Goal: Navigation & Orientation: Find specific page/section

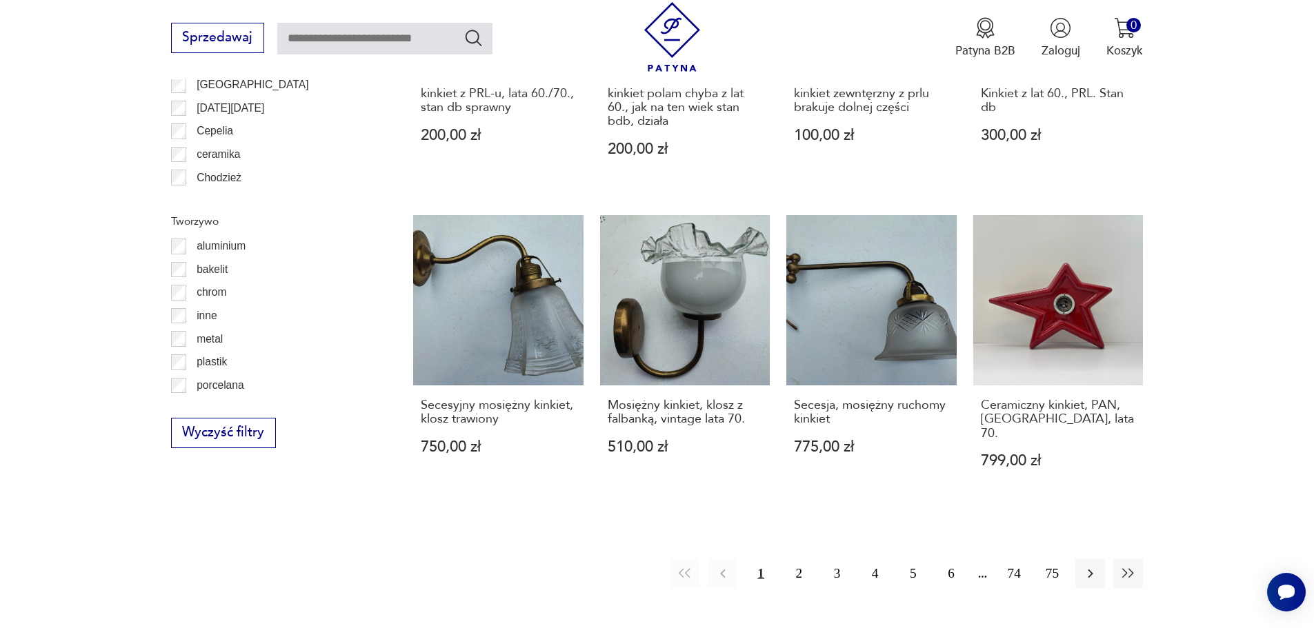
scroll to position [1424, 0]
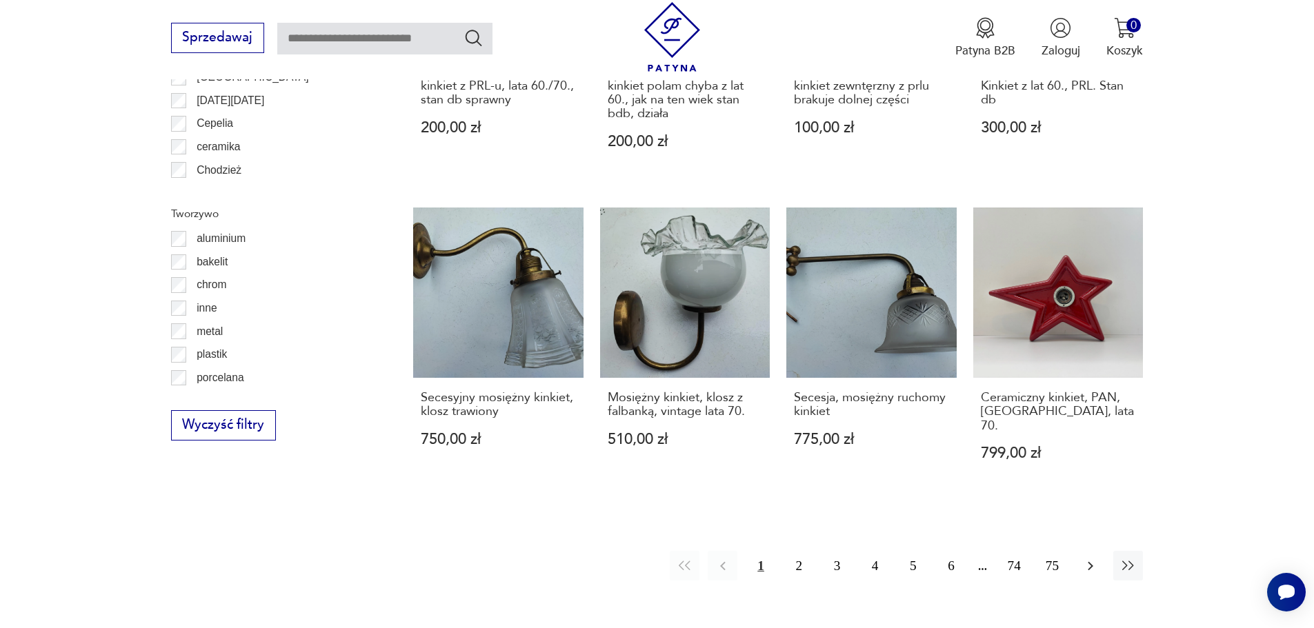
click at [1093, 558] on icon "button" at bounding box center [1090, 566] width 17 height 17
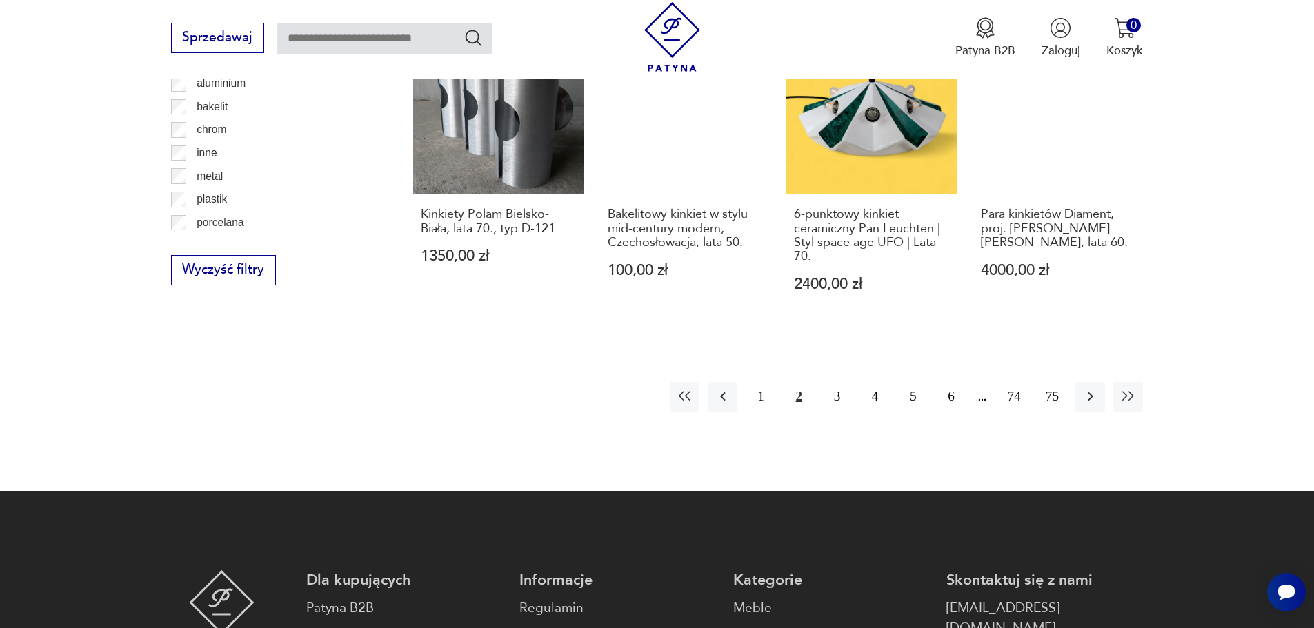
scroll to position [1582, 0]
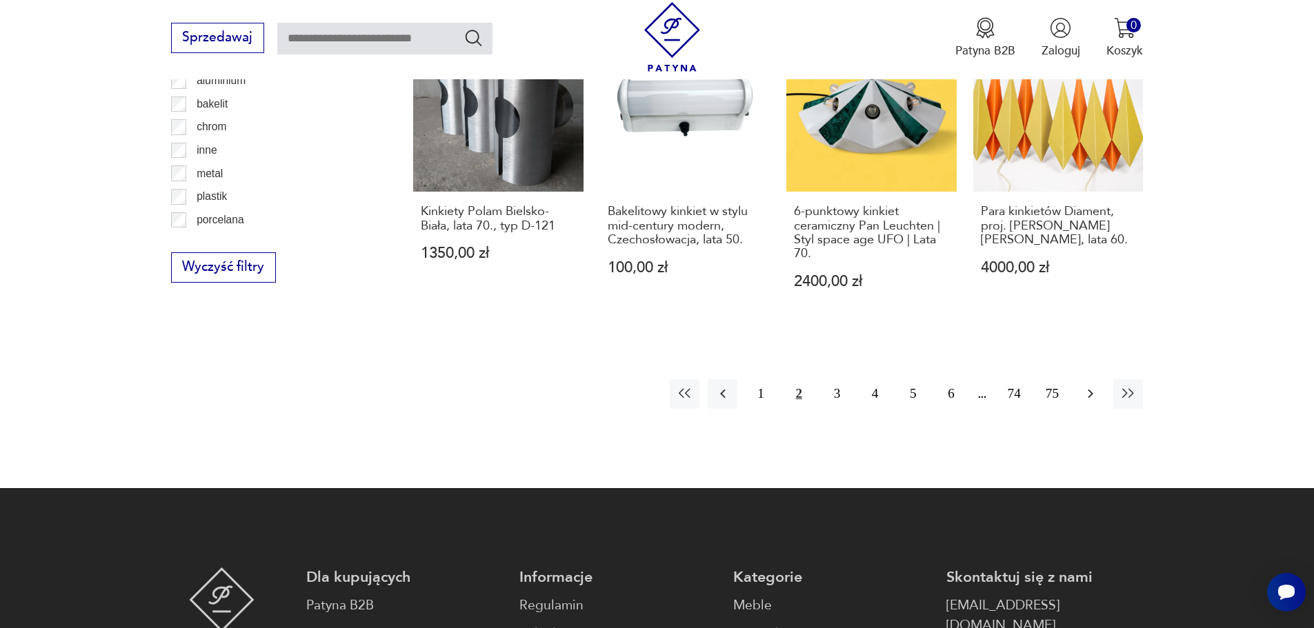
click at [1085, 386] on icon "button" at bounding box center [1090, 394] width 17 height 17
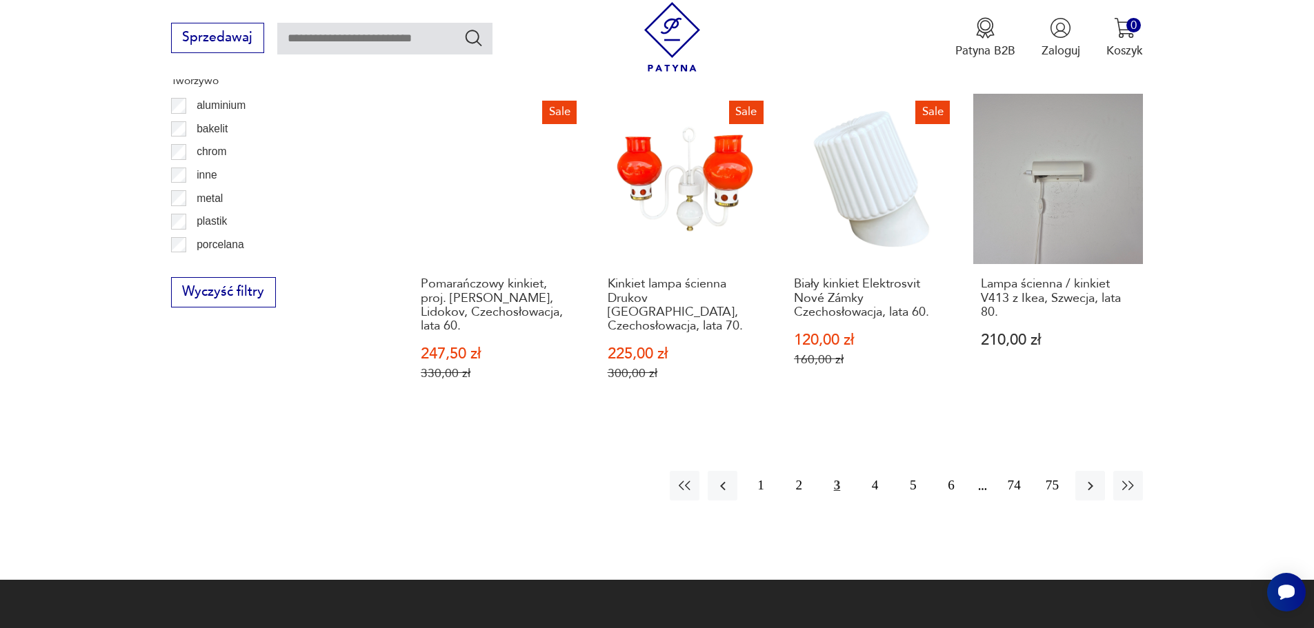
scroll to position [1582, 0]
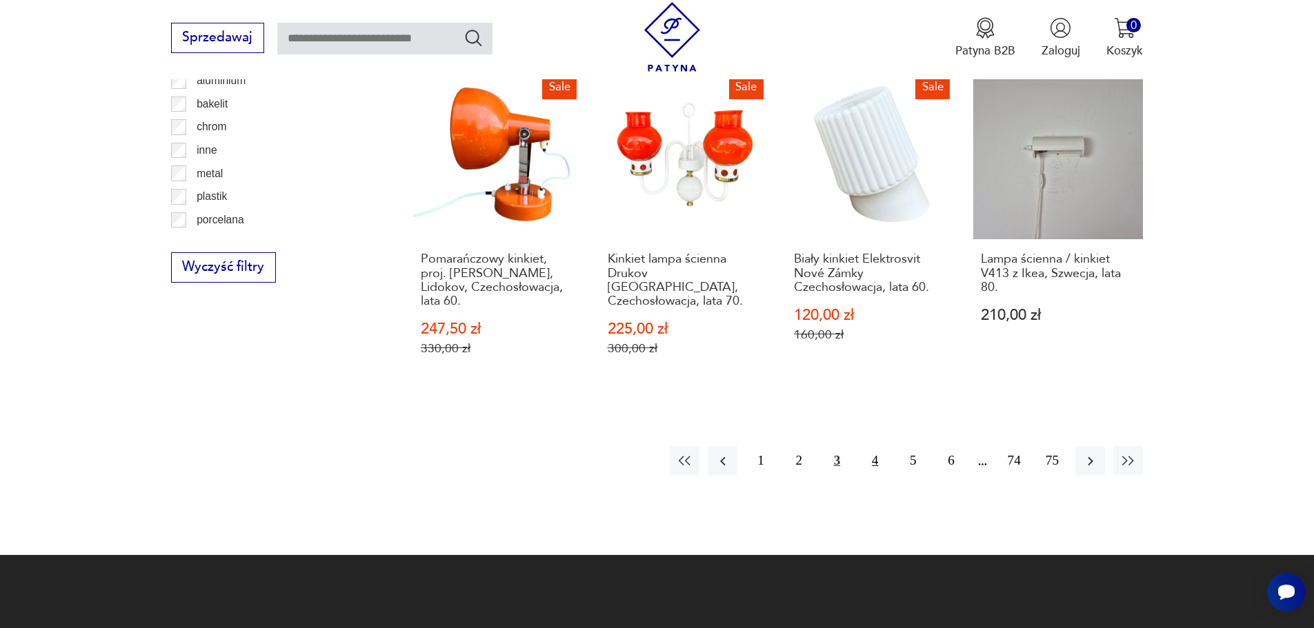
click at [860, 446] on button "4" at bounding box center [875, 461] width 30 height 30
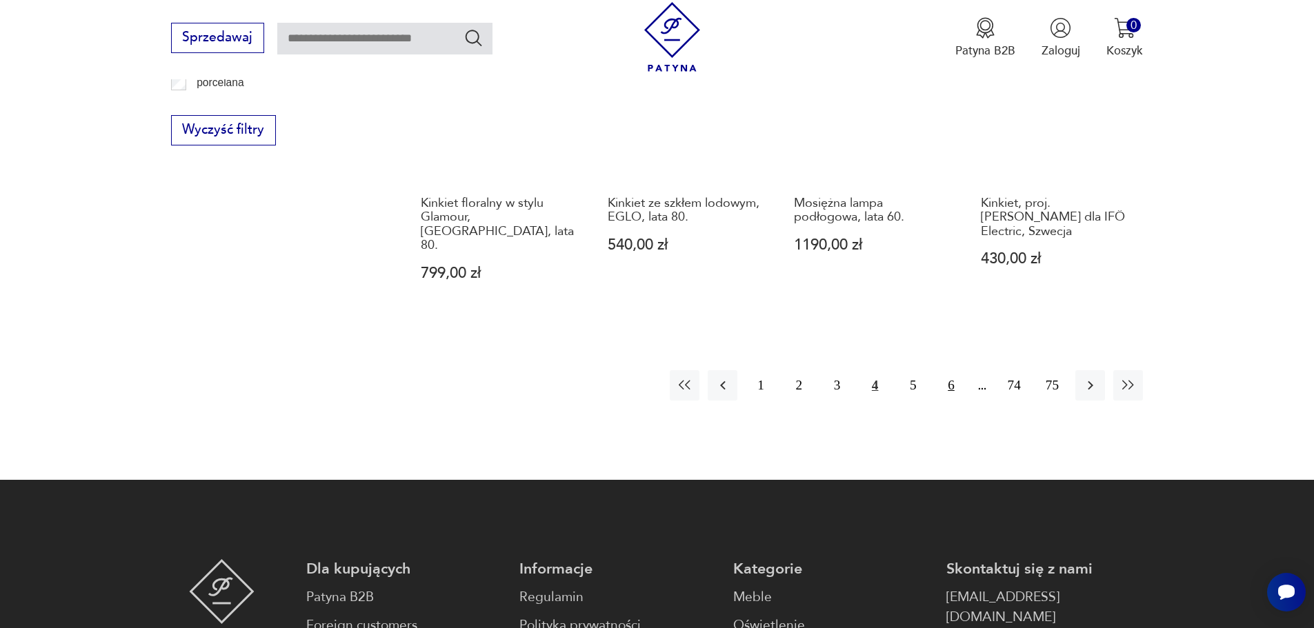
scroll to position [1720, 0]
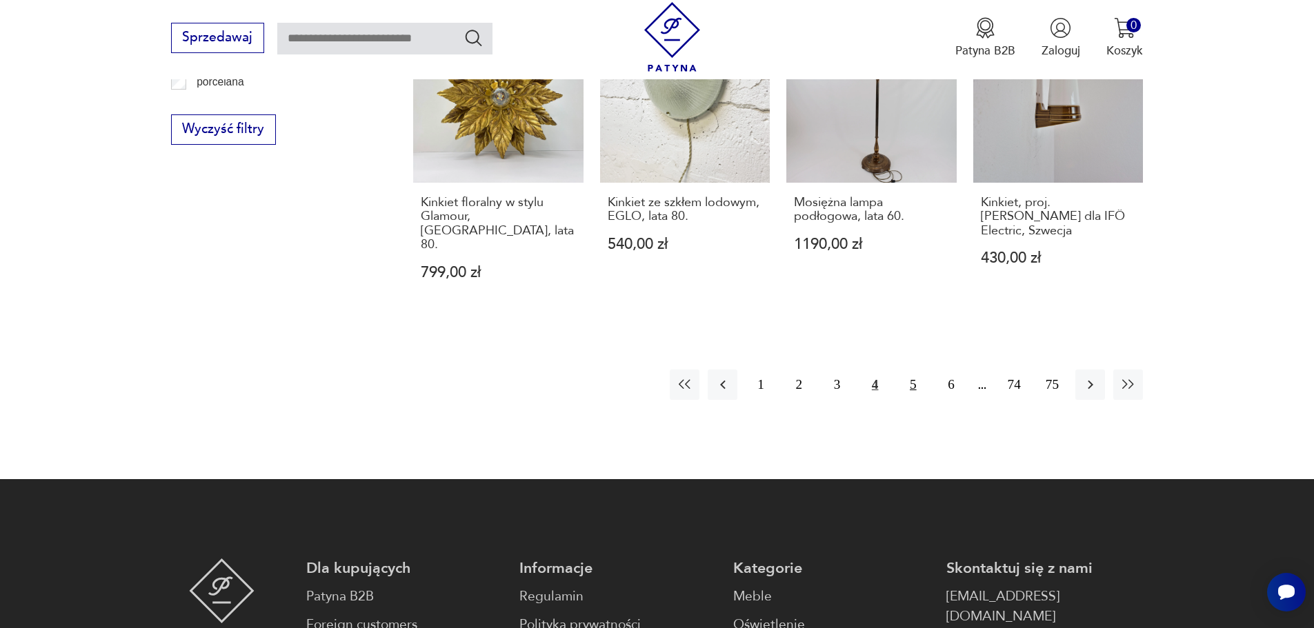
click at [913, 370] on button "5" at bounding box center [913, 385] width 30 height 30
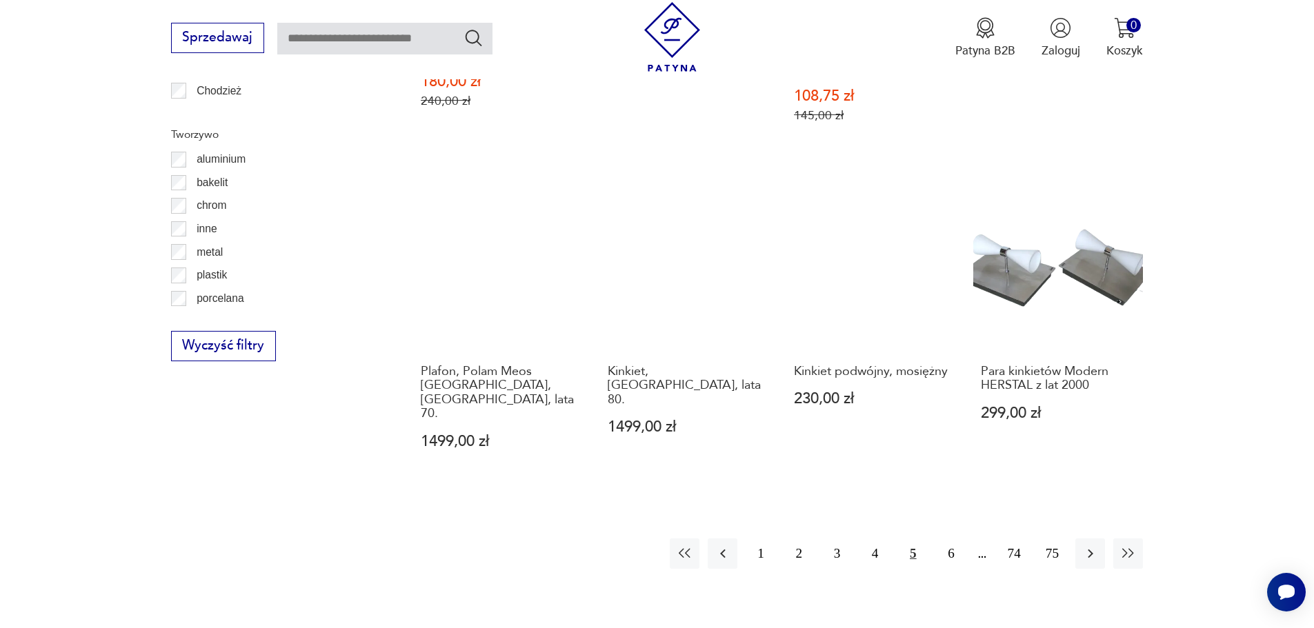
scroll to position [1513, 0]
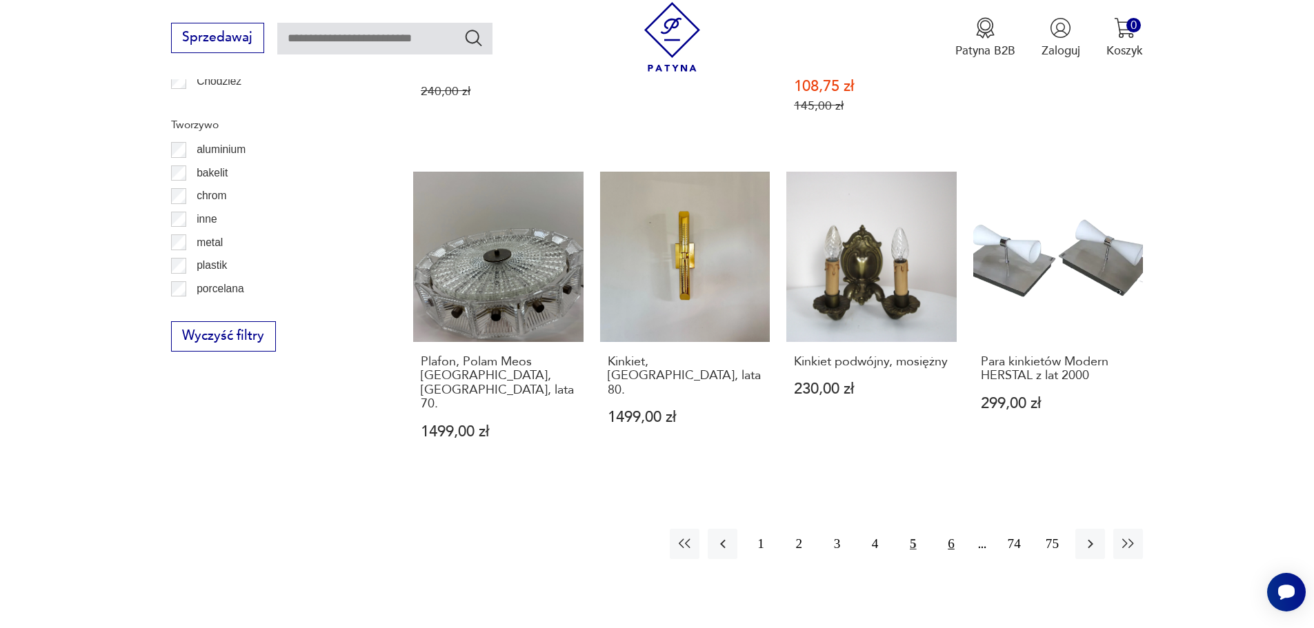
click at [946, 529] on button "6" at bounding box center [951, 544] width 30 height 30
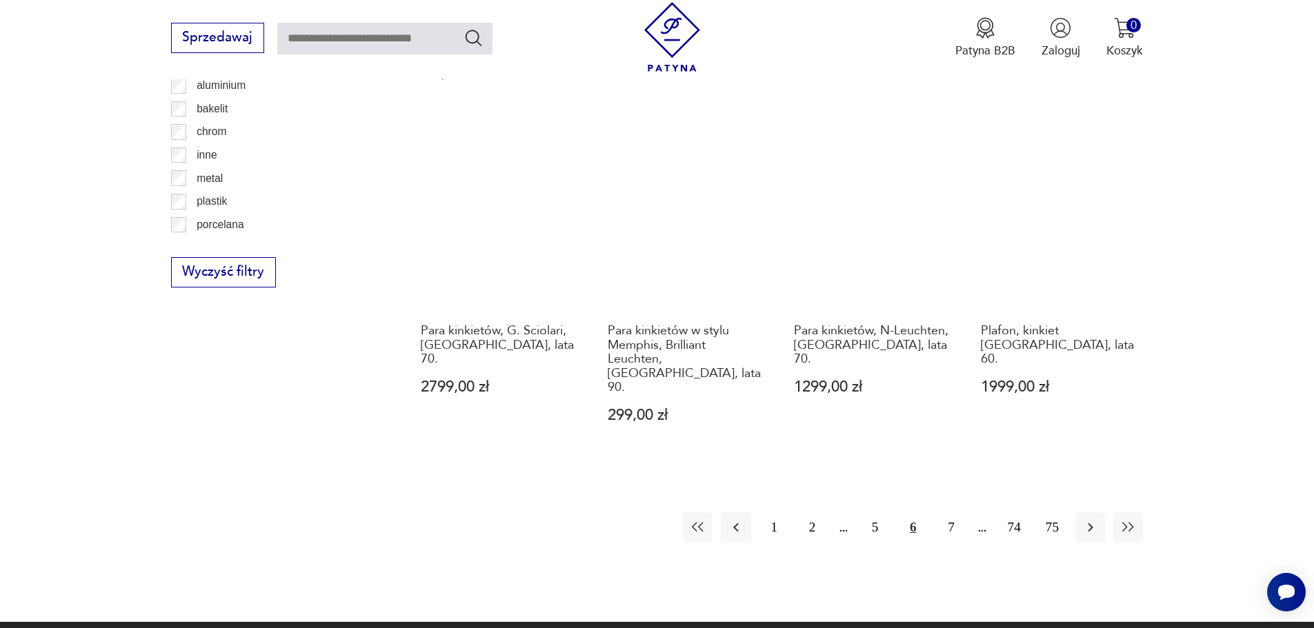
scroll to position [1582, 0]
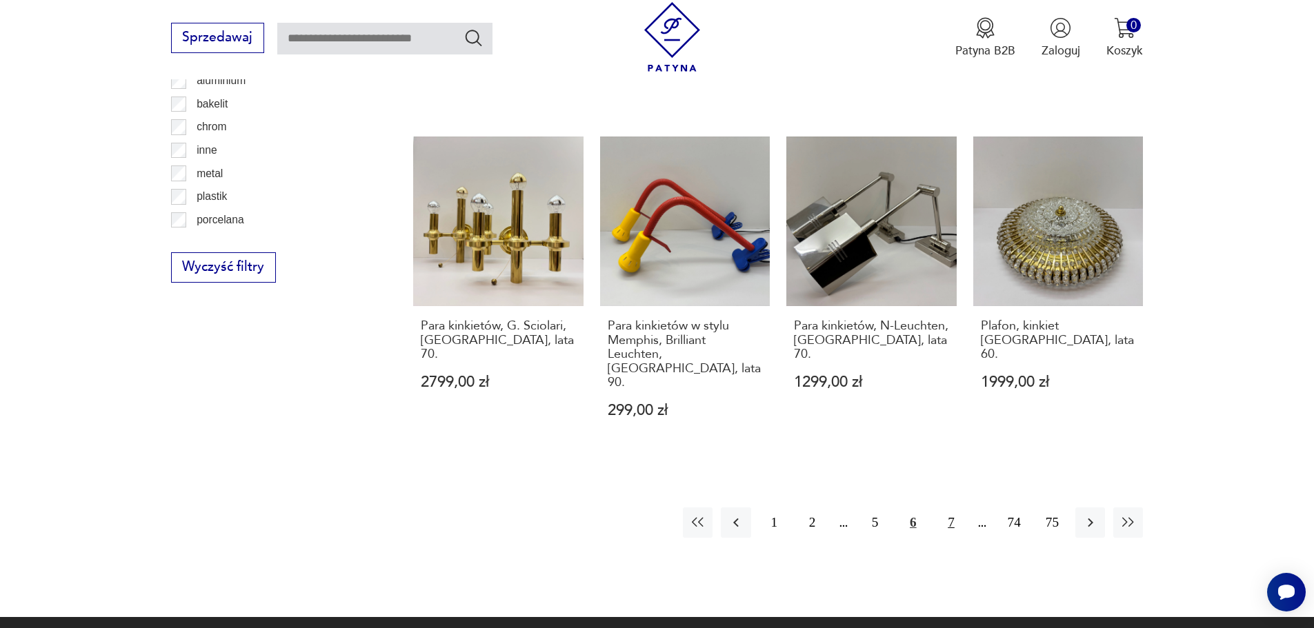
click at [962, 508] on button "7" at bounding box center [951, 523] width 30 height 30
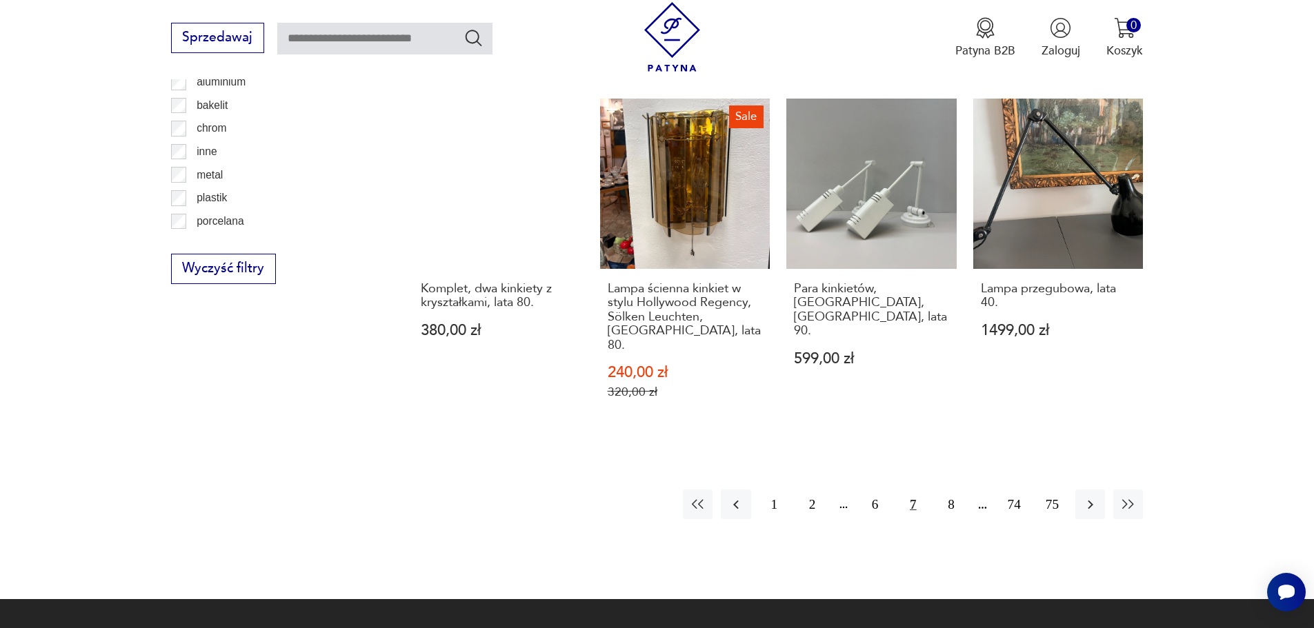
scroll to position [1582, 0]
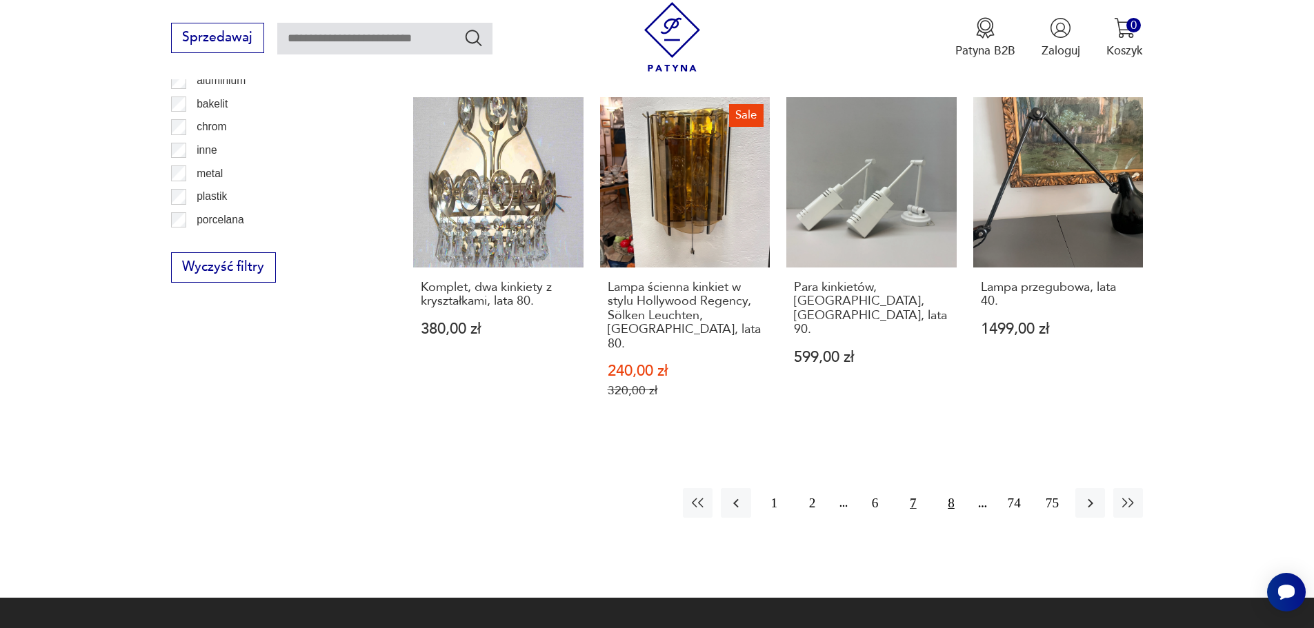
click at [946, 488] on button "8" at bounding box center [951, 503] width 30 height 30
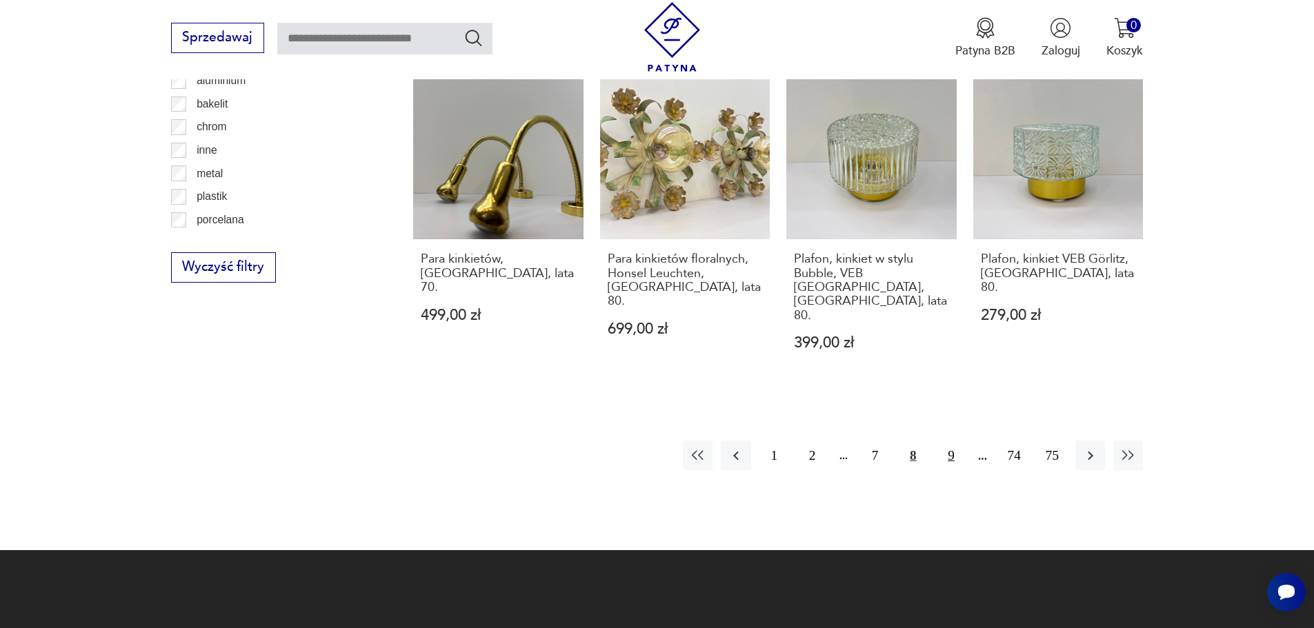
click at [937, 441] on button "9" at bounding box center [951, 456] width 30 height 30
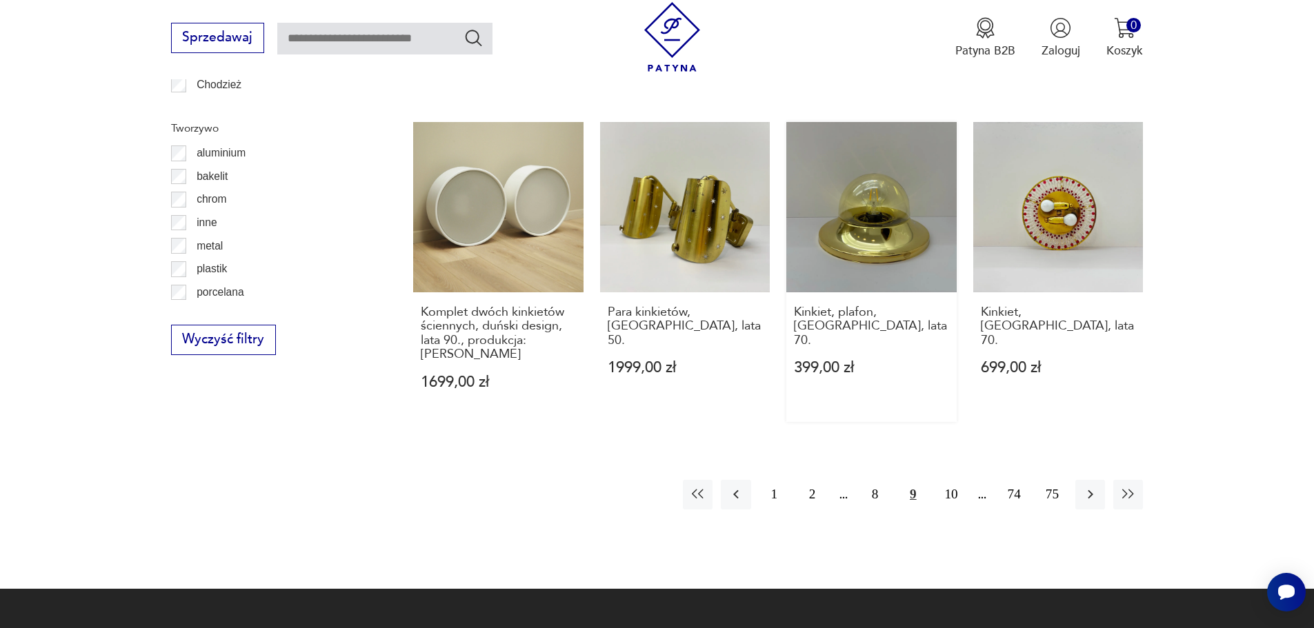
scroll to position [1513, 0]
